Goal: Navigation & Orientation: Find specific page/section

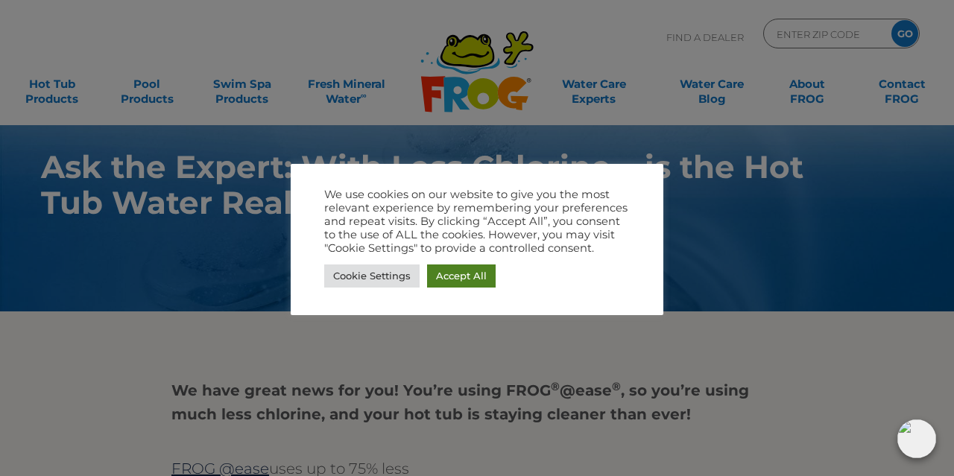
click at [466, 280] on link "Accept All" at bounding box center [461, 276] width 69 height 23
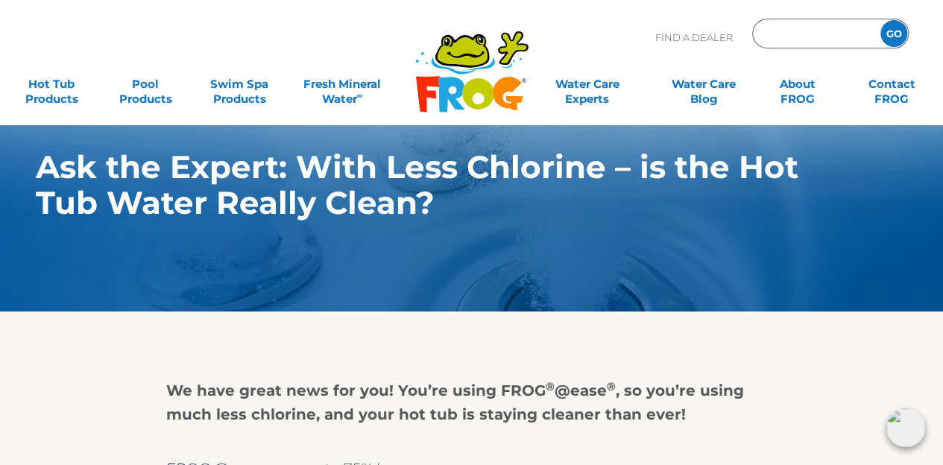
click at [787, 23] on input "Zip Code Form" at bounding box center [814, 34] width 101 height 22
type input "75007"
click at [881, 20] on input "GO" at bounding box center [894, 33] width 27 height 27
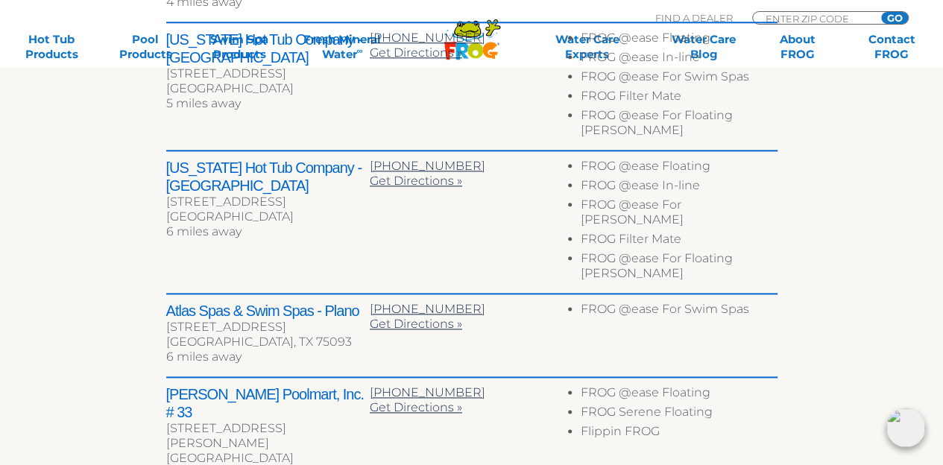
scroll to position [805, 0]
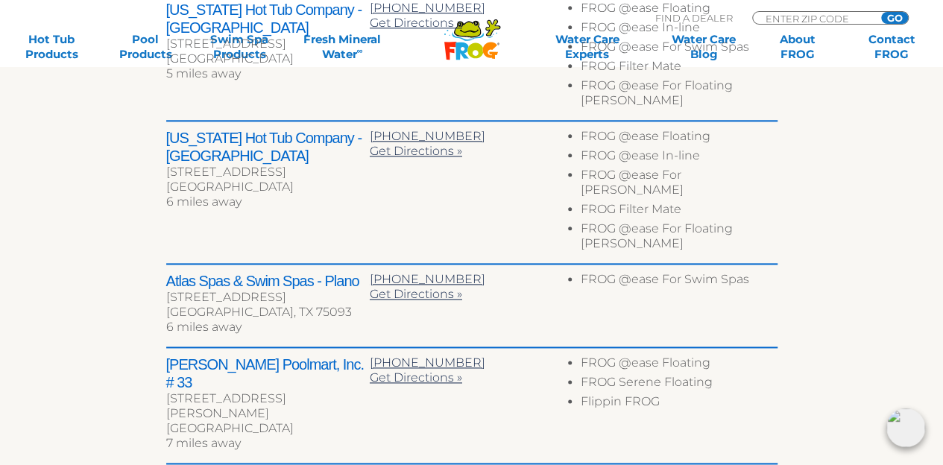
click at [492, 155] on div "[US_STATE] Hot Tub Company - [GEOGRAPHIC_DATA] [STREET_ADDRESS] 6 miles away [P…" at bounding box center [471, 193] width 611 height 143
